Goal: Share content: Share content

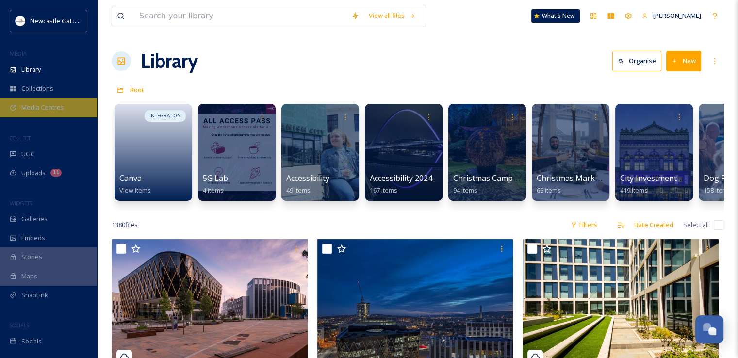
click at [37, 111] on span "Media Centres" at bounding box center [42, 107] width 43 height 9
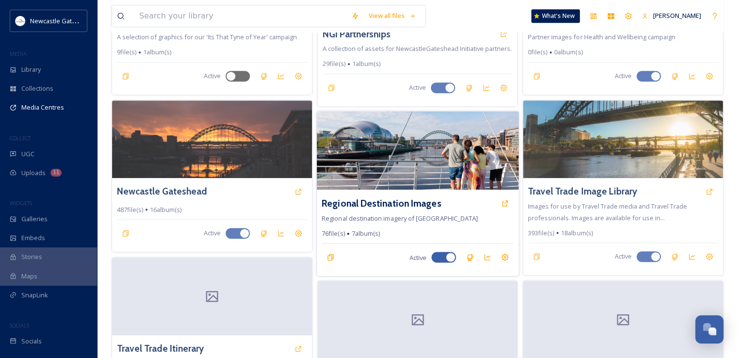
scroll to position [485, 0]
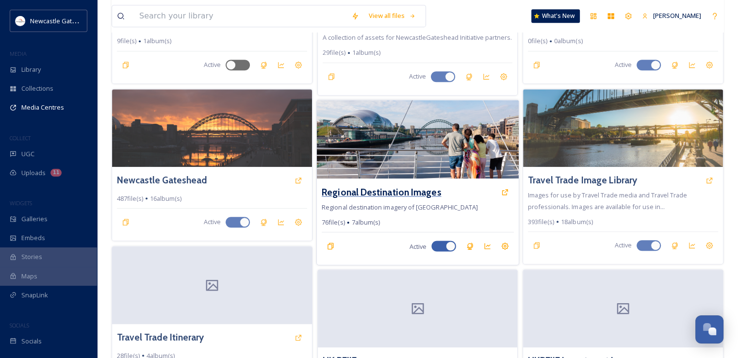
click at [412, 189] on h3 "Regional Destination Images" at bounding box center [381, 192] width 119 height 14
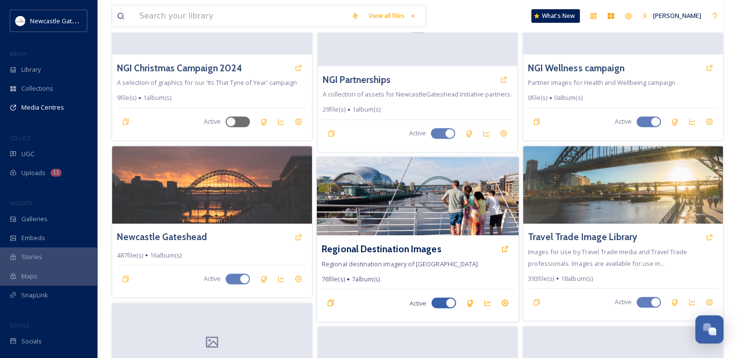
scroll to position [485, 0]
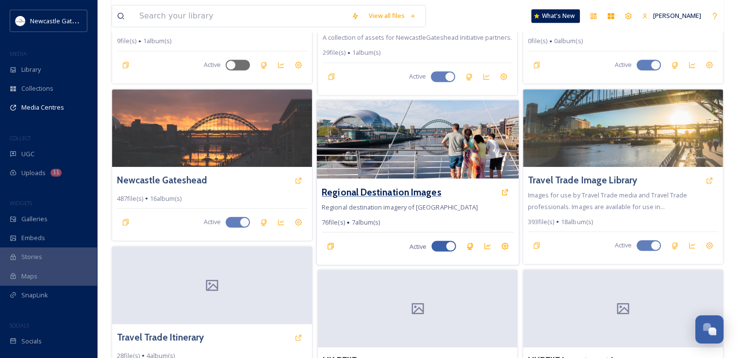
click at [406, 191] on h3 "Regional Destination Images" at bounding box center [381, 192] width 119 height 14
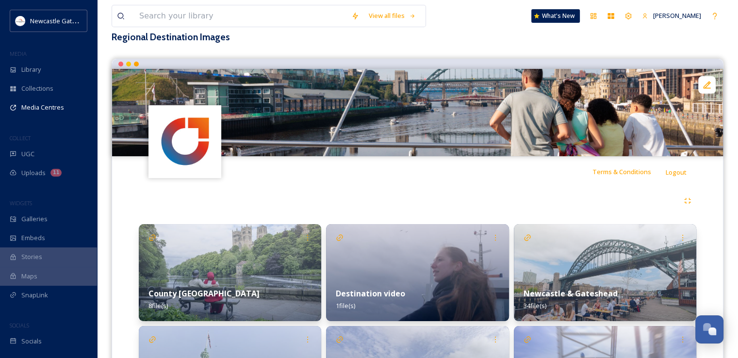
scroll to position [243, 0]
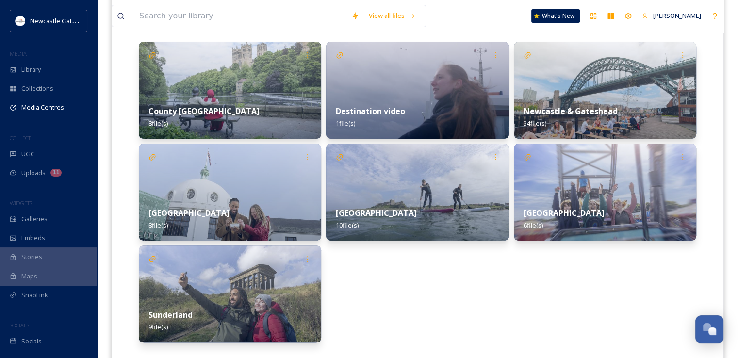
click at [382, 103] on div "Destination video 1 file(s)" at bounding box center [417, 117] width 182 height 43
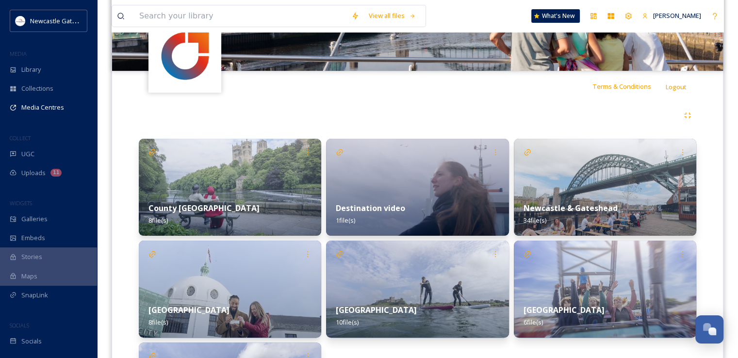
scroll to position [243, 0]
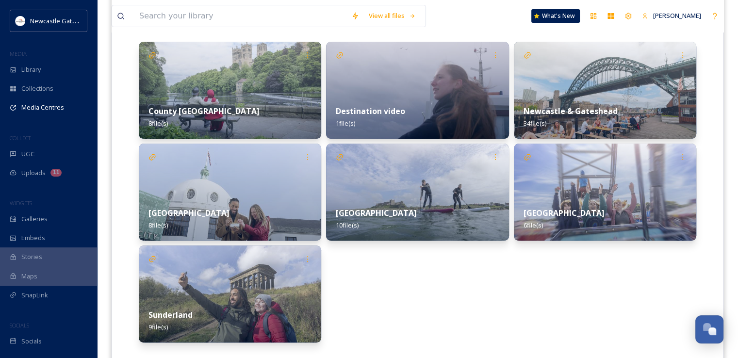
click at [582, 99] on div "Newcastle & Gateshead 34 file(s)" at bounding box center [605, 117] width 182 height 43
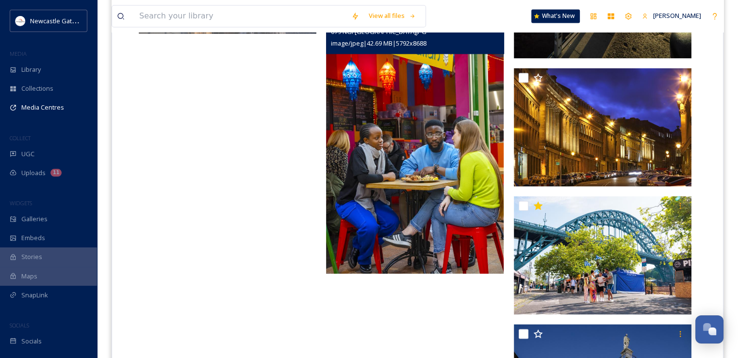
scroll to position [1586, 0]
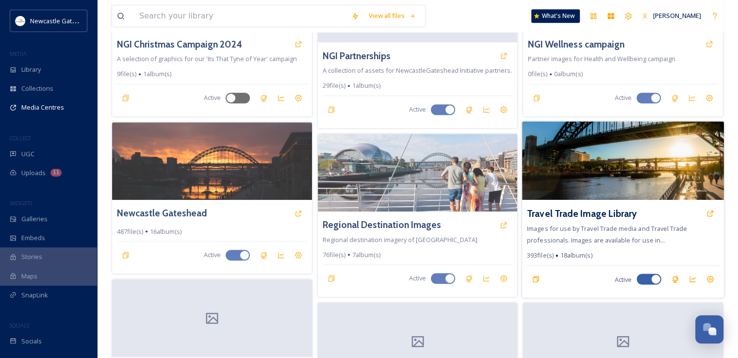
scroll to position [388, 0]
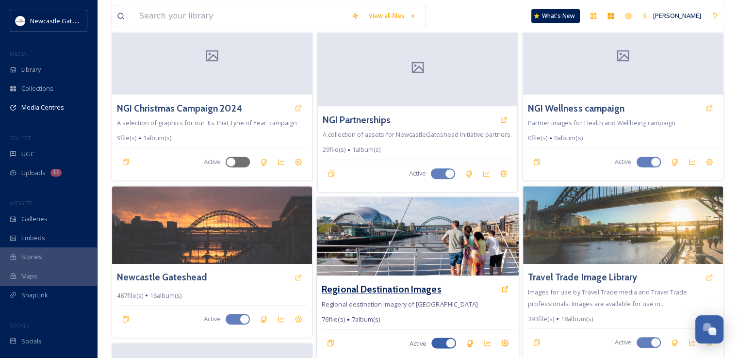
click at [389, 286] on h3 "Regional Destination Images" at bounding box center [381, 289] width 119 height 14
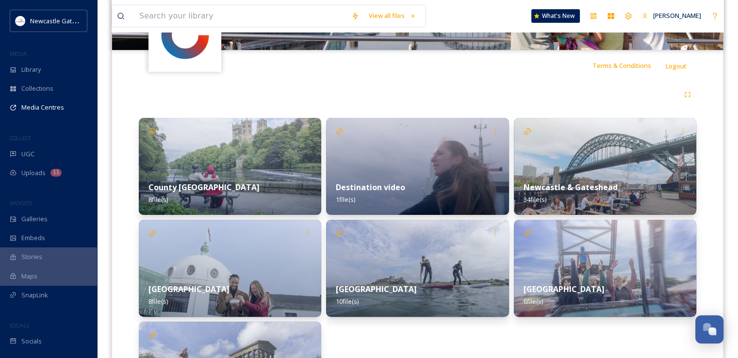
scroll to position [266, 0]
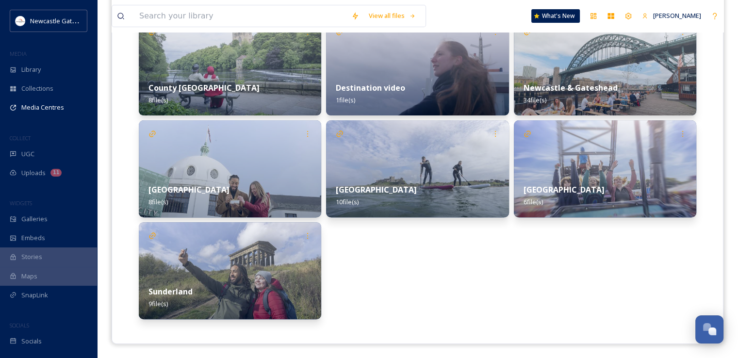
click at [254, 261] on img at bounding box center [230, 270] width 182 height 97
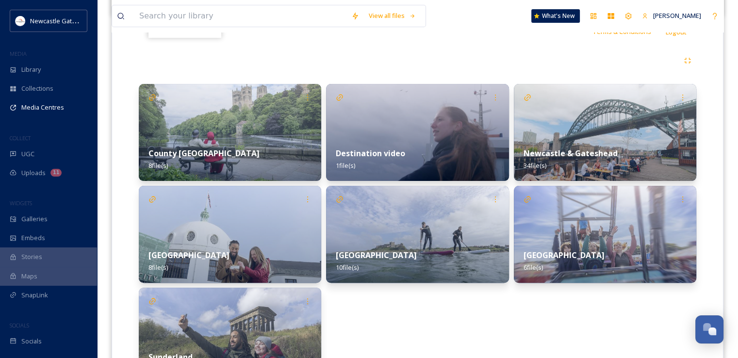
scroll to position [266, 0]
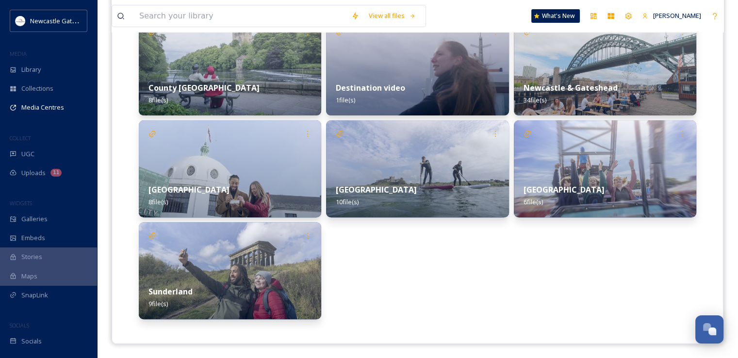
click at [442, 179] on div "Northumberland 10 file(s)" at bounding box center [417, 195] width 182 height 43
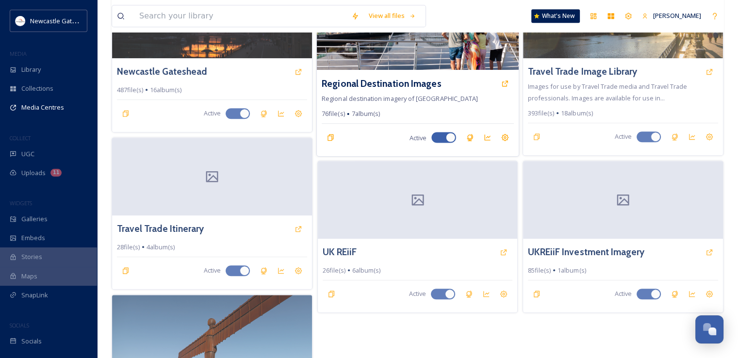
scroll to position [485, 0]
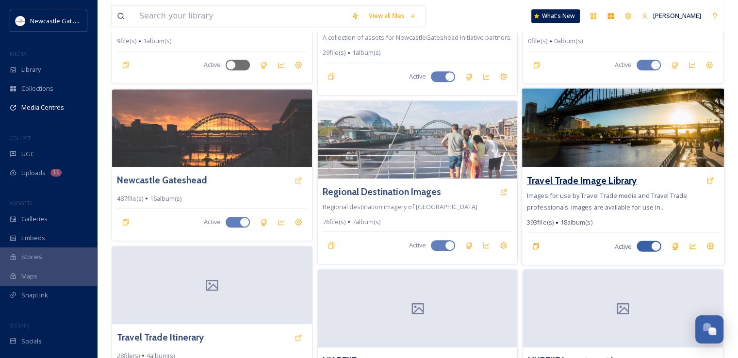
click at [599, 182] on h3 "Travel Trade Image Library" at bounding box center [582, 180] width 110 height 14
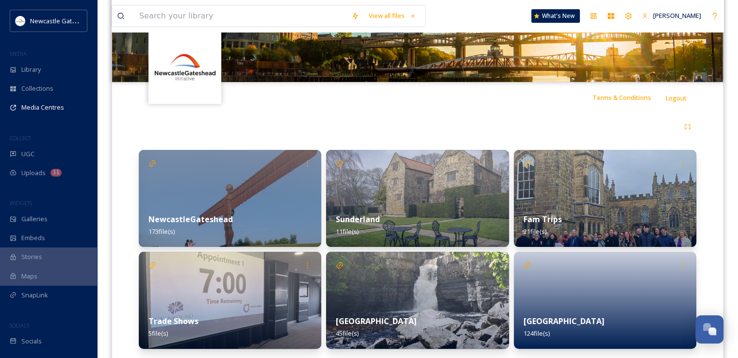
scroll to position [164, 0]
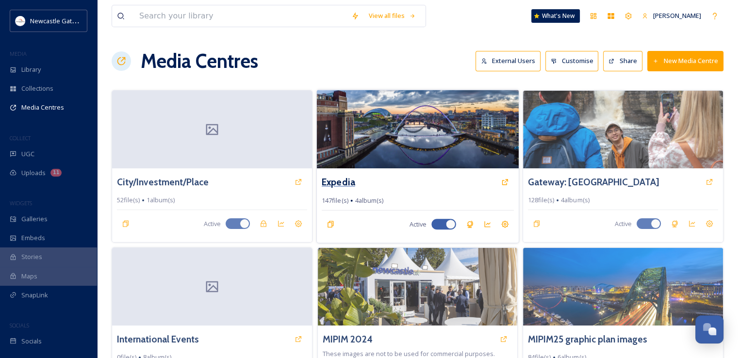
click at [336, 182] on h3 "Expedia" at bounding box center [338, 182] width 33 height 14
click at [507, 182] on icon at bounding box center [505, 182] width 8 height 8
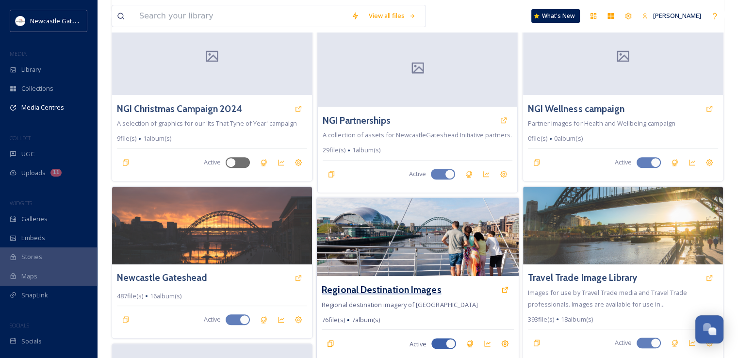
scroll to position [388, 0]
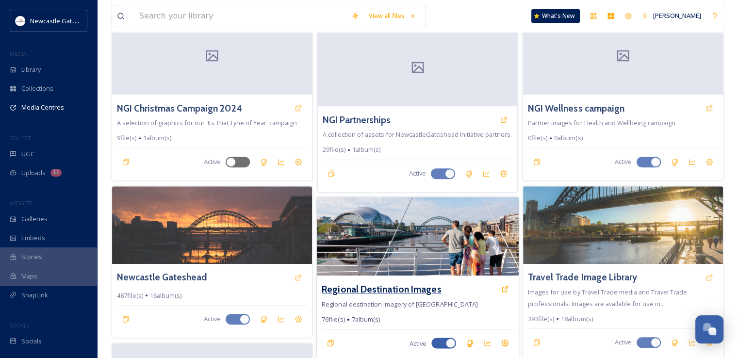
click at [387, 289] on h3 "Regional Destination Images" at bounding box center [381, 289] width 119 height 14
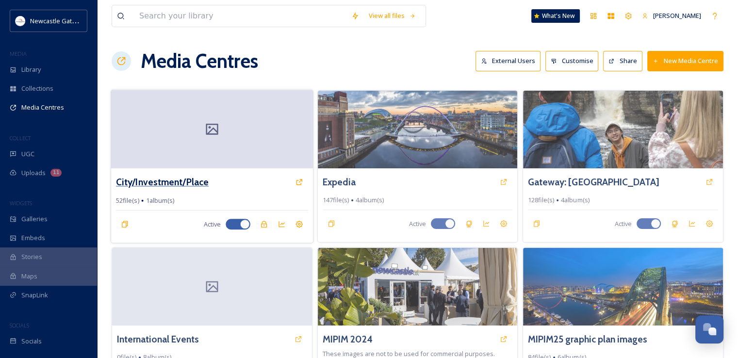
click at [188, 183] on h3 "City/Investment/Place" at bounding box center [162, 182] width 93 height 14
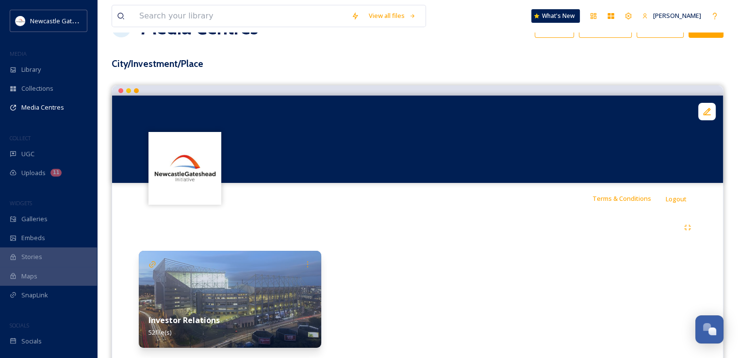
scroll to position [62, 0]
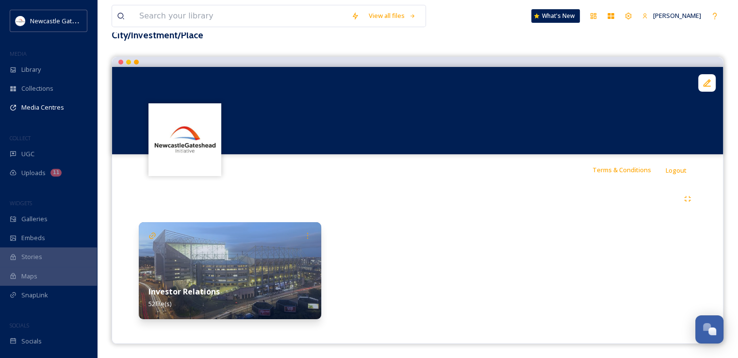
click at [228, 275] on img at bounding box center [230, 270] width 182 height 97
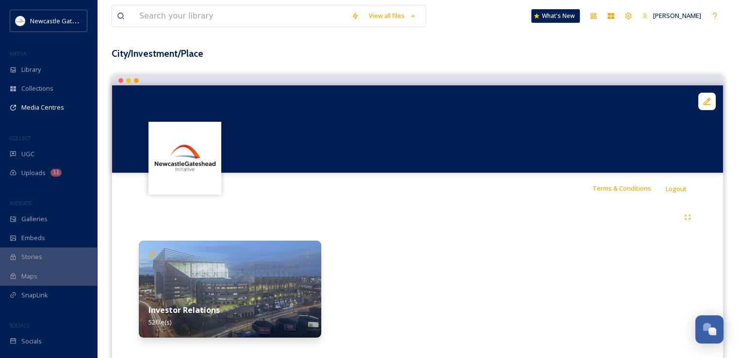
scroll to position [62, 0]
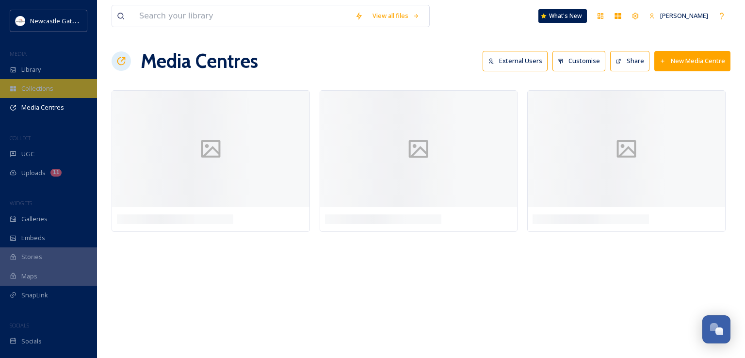
click at [37, 91] on span "Collections" at bounding box center [37, 88] width 32 height 9
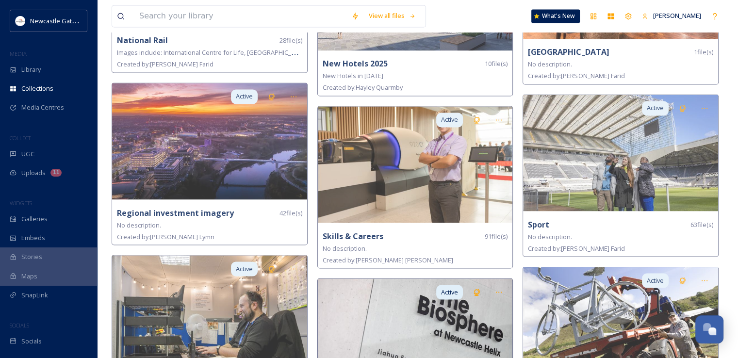
scroll to position [1650, 0]
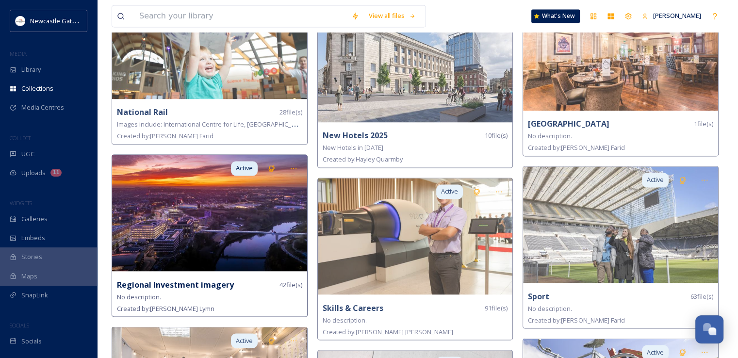
click at [173, 279] on div "Regional investment imagery" at bounding box center [175, 285] width 117 height 12
click at [177, 285] on strong "Regional investment imagery" at bounding box center [175, 284] width 117 height 11
click at [180, 281] on strong "Regional investment imagery" at bounding box center [175, 284] width 117 height 11
click at [177, 279] on strong "Regional investment imagery" at bounding box center [175, 284] width 117 height 11
click at [286, 168] on div at bounding box center [293, 168] width 17 height 17
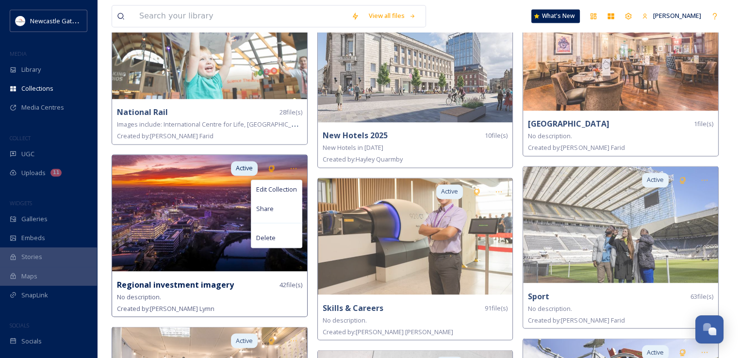
click at [228, 207] on img at bounding box center [209, 213] width 195 height 116
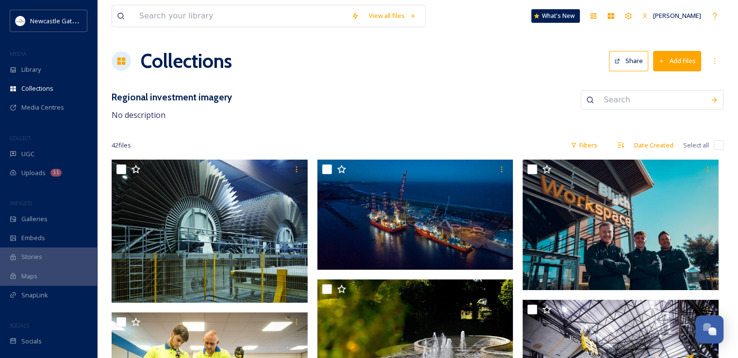
click at [640, 58] on button "Share" at bounding box center [628, 61] width 39 height 20
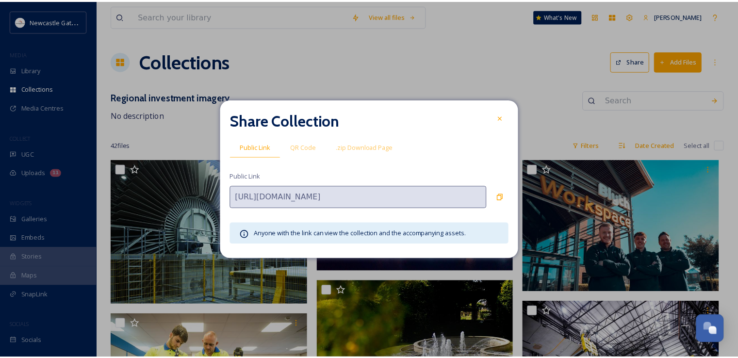
scroll to position [0, 80]
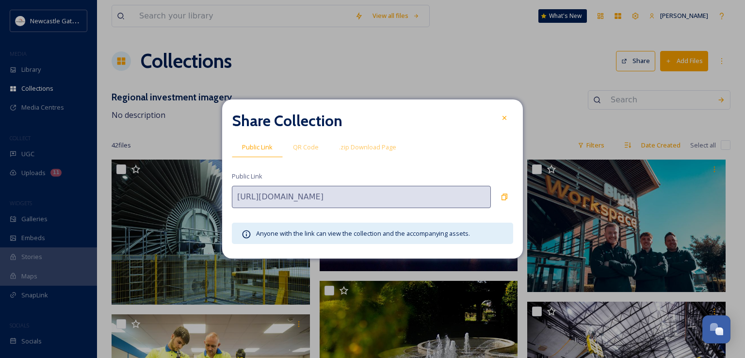
click at [744, 153] on div "Share Collection Public Link QR Code .zip Download Page Public Link [URL][DOMAI…" at bounding box center [372, 179] width 745 height 358
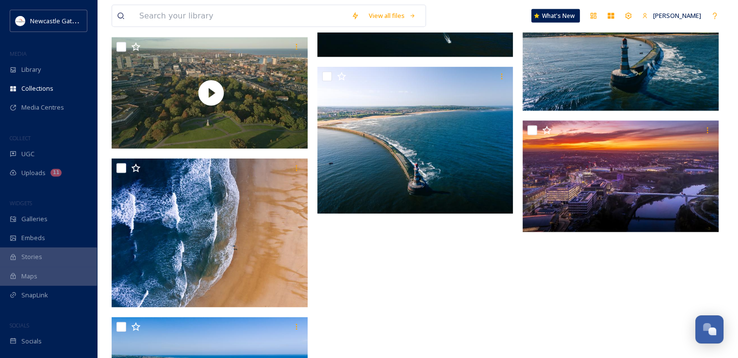
scroll to position [1875, 0]
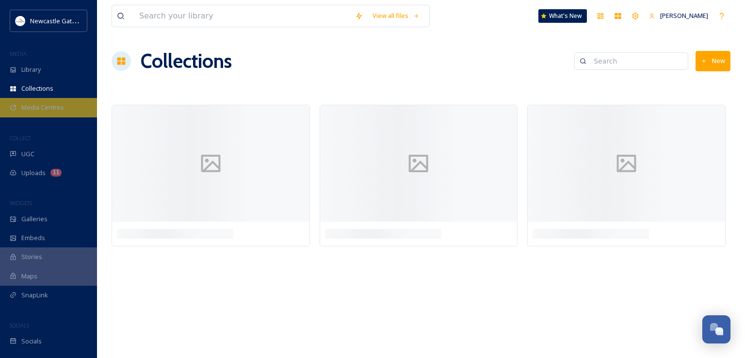
click at [41, 111] on span "Media Centres" at bounding box center [42, 107] width 43 height 9
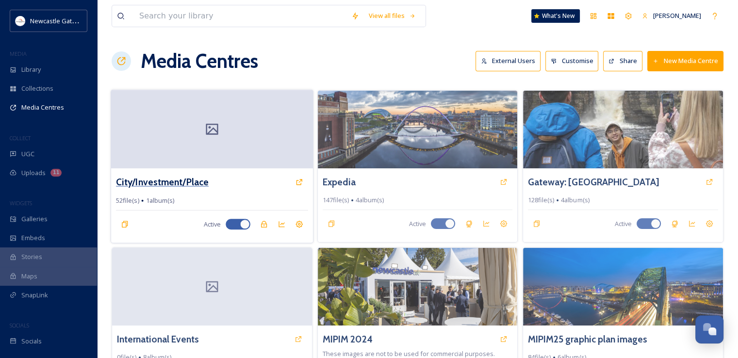
click at [161, 182] on h3 "City/Investment/Place" at bounding box center [162, 182] width 93 height 14
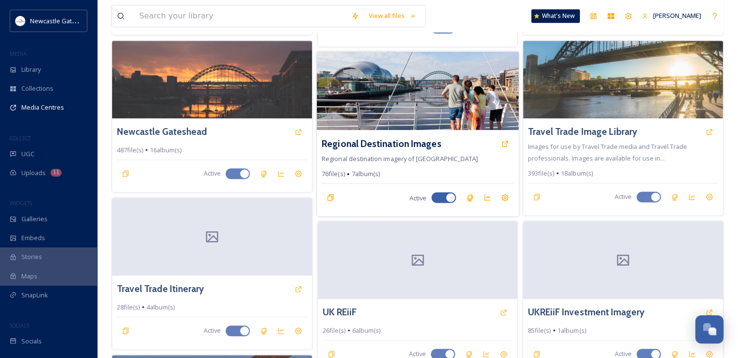
scroll to position [693, 0]
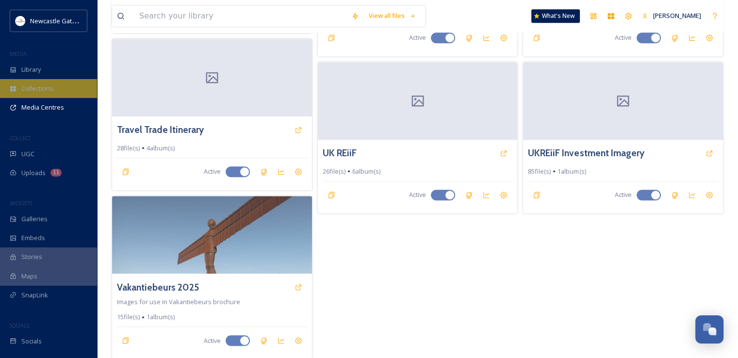
click at [41, 91] on span "Collections" at bounding box center [37, 88] width 32 height 9
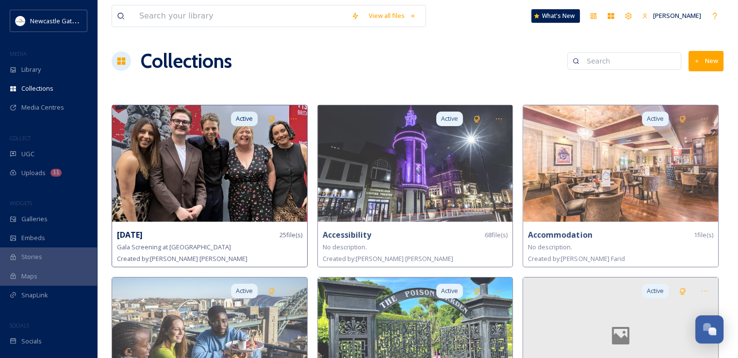
click at [143, 235] on strong "[DATE]" at bounding box center [130, 235] width 26 height 11
click at [226, 179] on img at bounding box center [209, 163] width 195 height 116
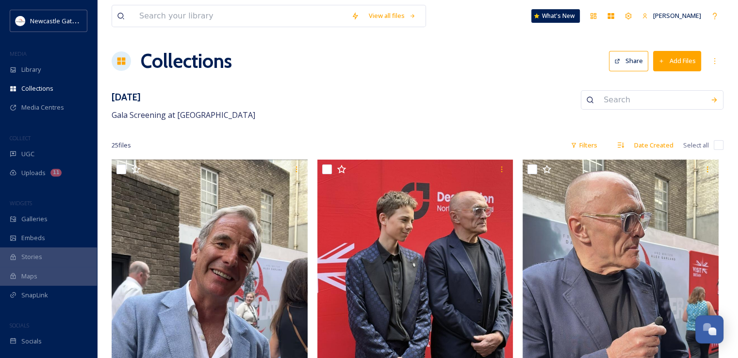
click at [688, 61] on button "Add Files" at bounding box center [677, 61] width 48 height 20
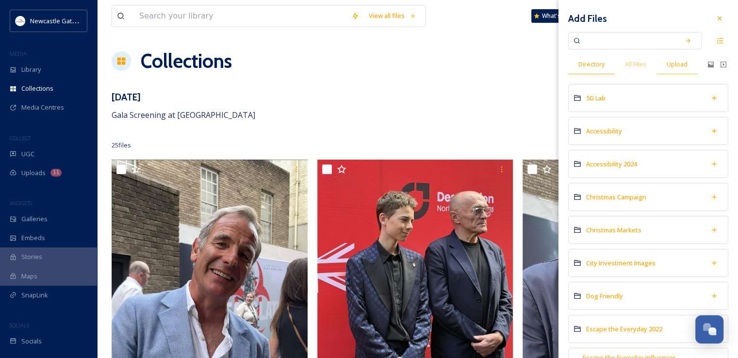
click at [678, 63] on span "Upload" at bounding box center [677, 64] width 21 height 9
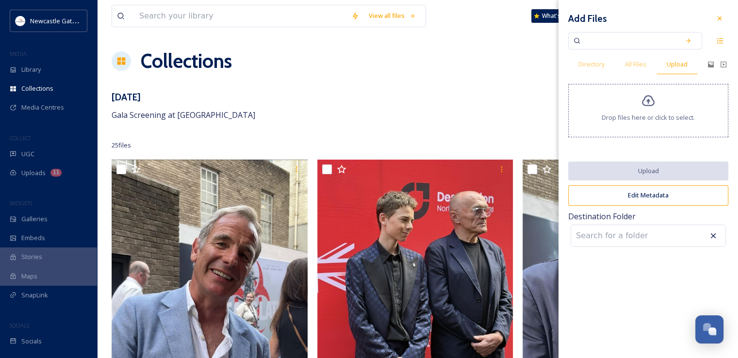
click at [646, 101] on icon at bounding box center [648, 101] width 13 height 11
